Goal: Task Accomplishment & Management: Use online tool/utility

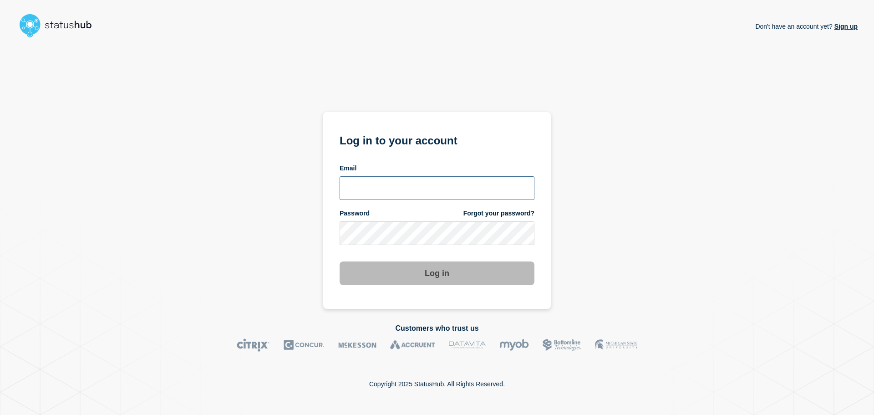
type input "[PERSON_NAME][EMAIL_ADDRESS][DOMAIN_NAME]"
click at [464, 278] on button "Log in" at bounding box center [437, 273] width 195 height 24
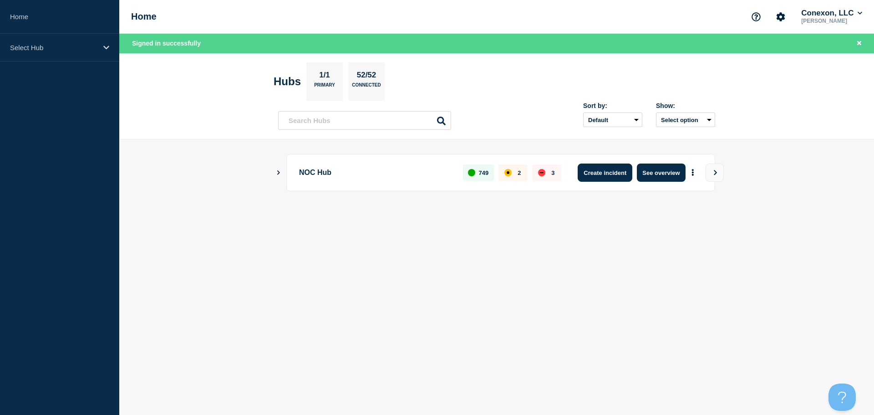
click at [599, 171] on button "Create incident" at bounding box center [605, 172] width 55 height 18
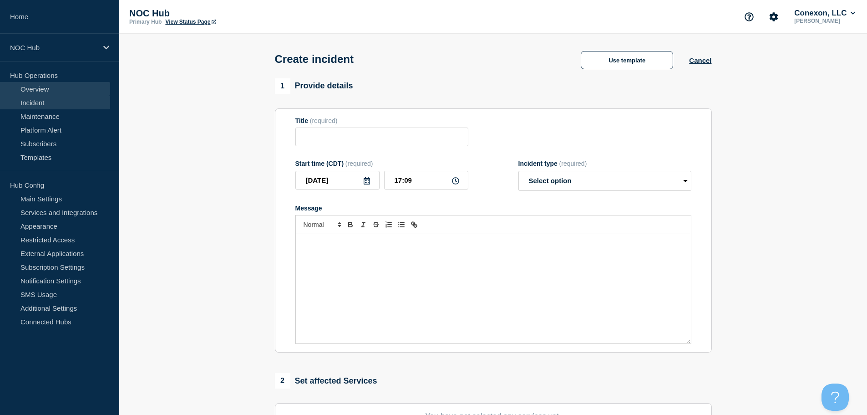
click at [37, 93] on link "Overview" at bounding box center [55, 89] width 110 height 14
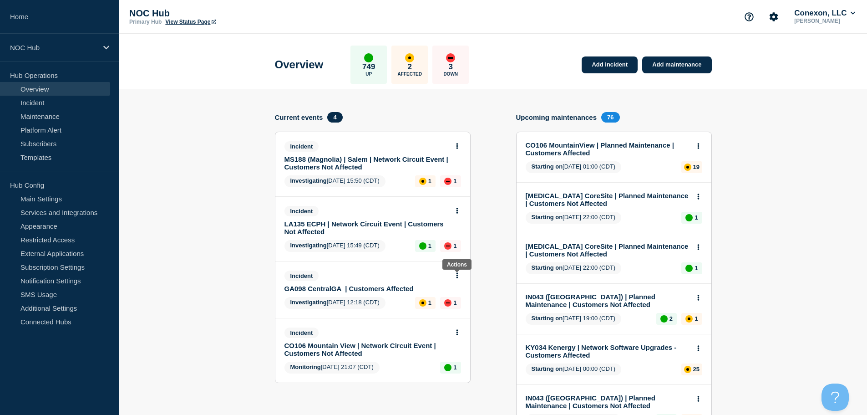
click at [459, 275] on button at bounding box center [457, 276] width 8 height 8
click at [454, 293] on div "View incident Update incident" at bounding box center [457, 303] width 70 height 45
click at [453, 294] on link "View incident" at bounding box center [453, 297] width 37 height 7
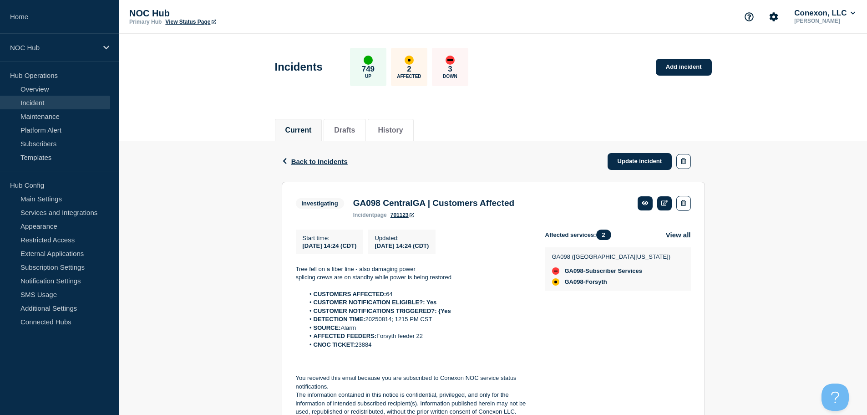
drag, startPoint x: 382, startPoint y: 348, endPoint x: 356, endPoint y: 351, distance: 26.1
click at [356, 349] on li "CNOC TICKET: 23884" at bounding box center [418, 345] width 226 height 8
copy li "23884"
